Goal: Task Accomplishment & Management: Use online tool/utility

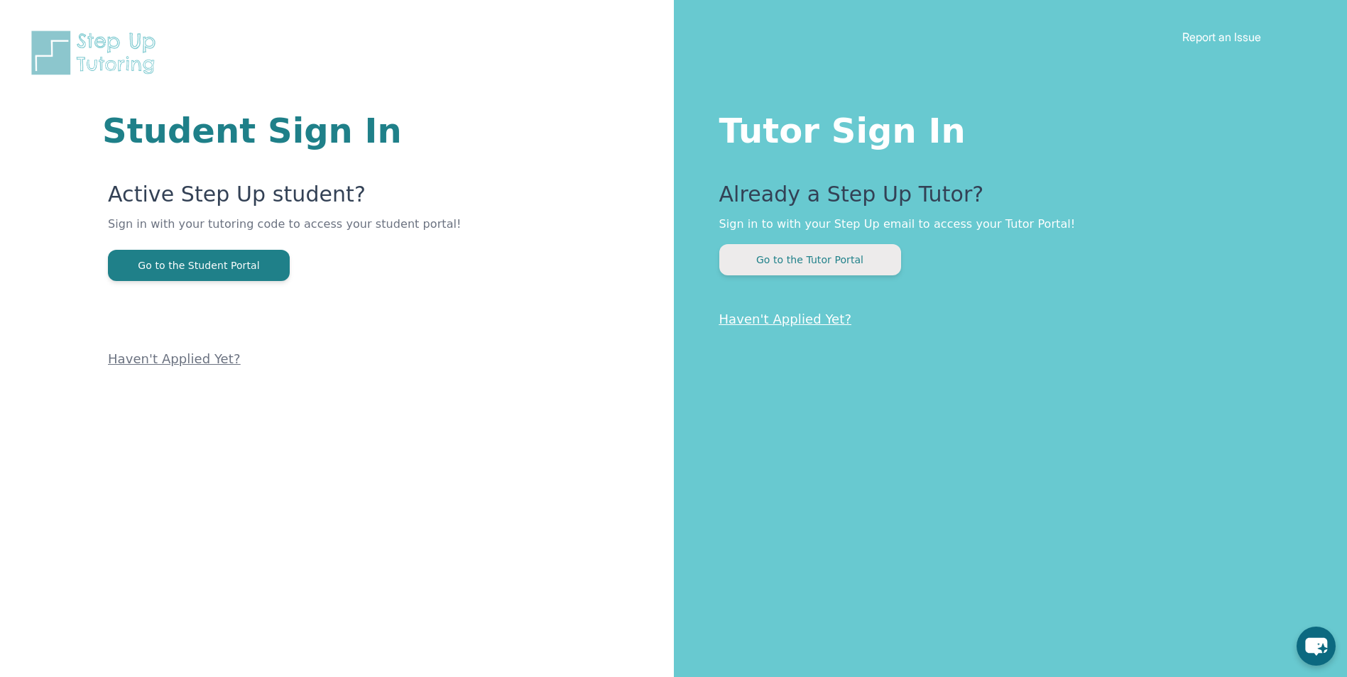
click at [881, 254] on button "Go to the Tutor Portal" at bounding box center [810, 259] width 182 height 31
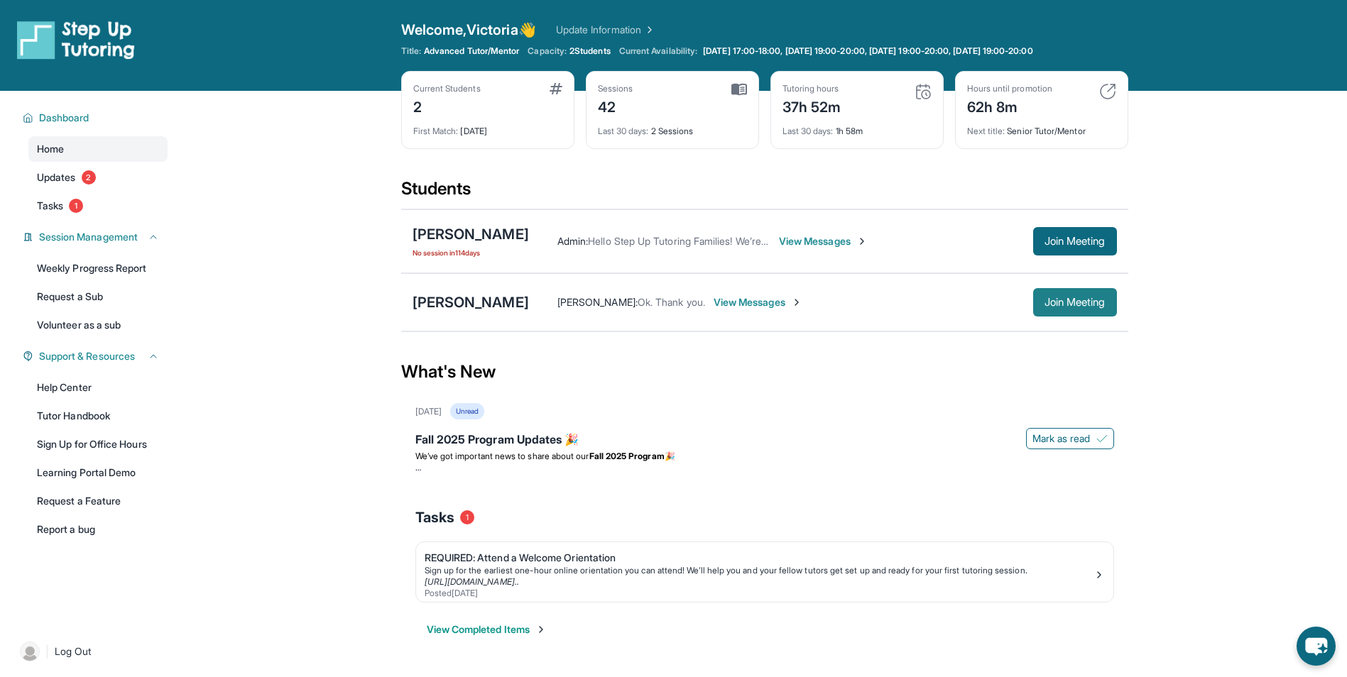
click at [1057, 299] on span "Join Meeting" at bounding box center [1075, 302] width 61 height 9
